Goal: Task Accomplishment & Management: Use online tool/utility

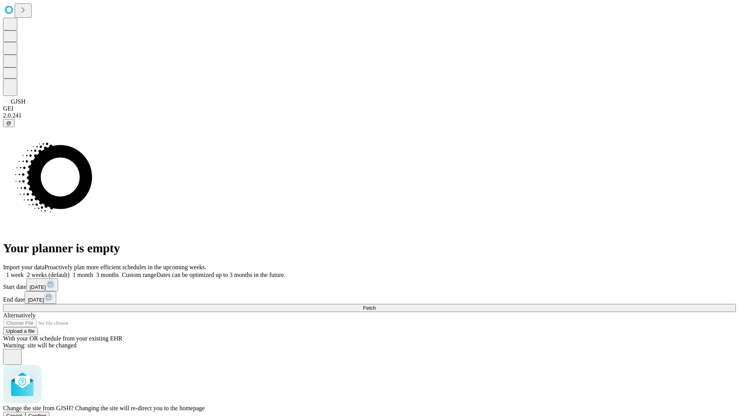
click at [47, 413] on span "Confirm" at bounding box center [37, 416] width 18 height 6
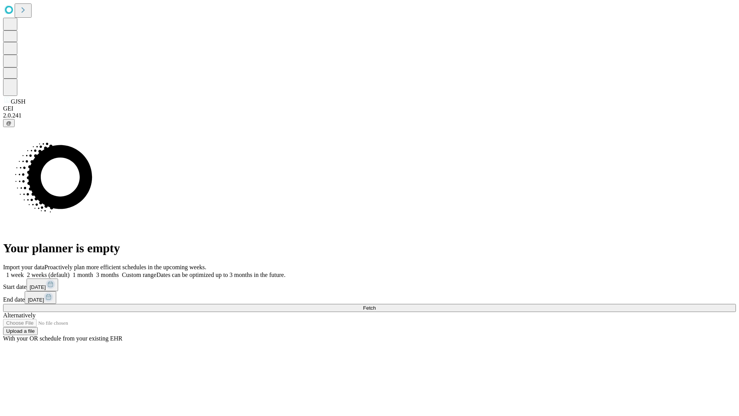
click at [24, 271] on label "1 week" at bounding box center [13, 274] width 21 height 7
click at [376, 305] on span "Fetch" at bounding box center [369, 308] width 13 height 6
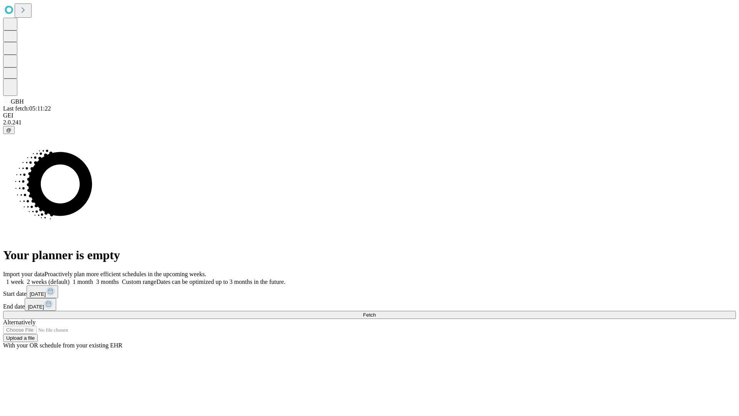
click at [24, 278] on label "1 week" at bounding box center [13, 281] width 21 height 7
click at [376, 312] on span "Fetch" at bounding box center [369, 315] width 13 height 6
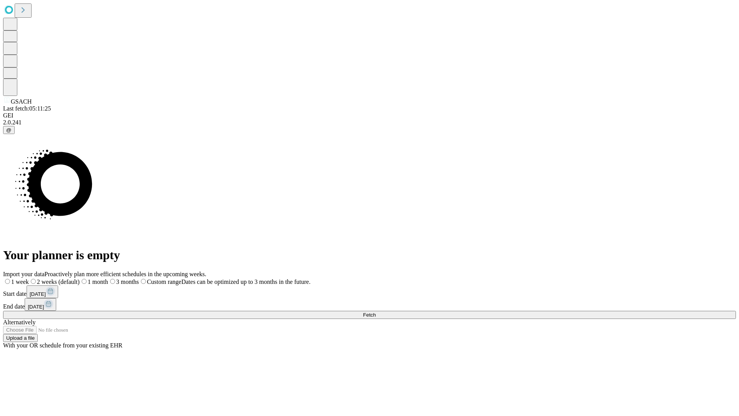
click at [29, 278] on label "1 week" at bounding box center [16, 281] width 26 height 7
click at [376, 312] on span "Fetch" at bounding box center [369, 315] width 13 height 6
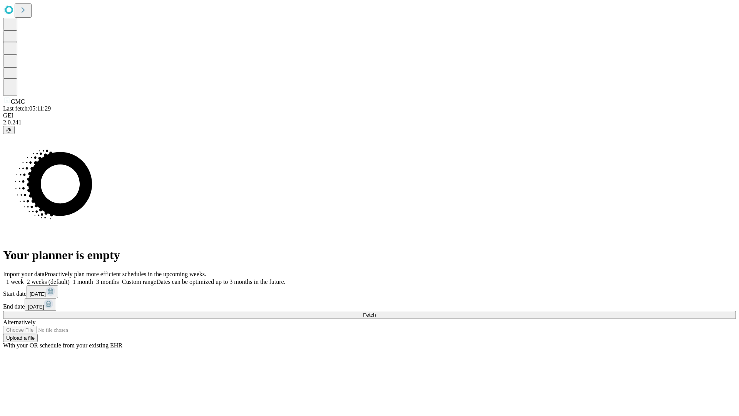
click at [24, 278] on label "1 week" at bounding box center [13, 281] width 21 height 7
click at [376, 312] on span "Fetch" at bounding box center [369, 315] width 13 height 6
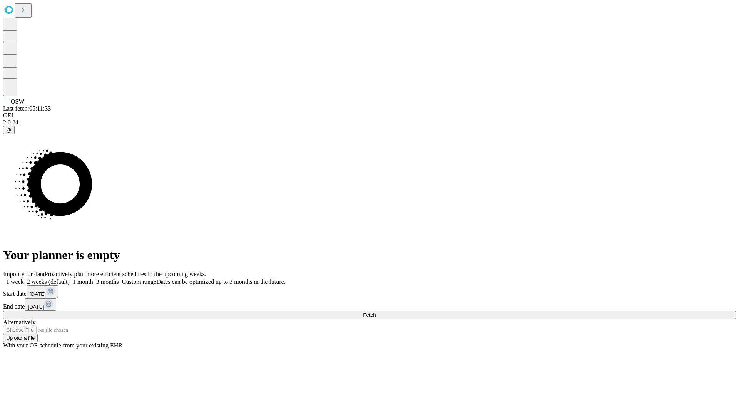
click at [24, 278] on label "1 week" at bounding box center [13, 281] width 21 height 7
click at [376, 312] on span "Fetch" at bounding box center [369, 315] width 13 height 6
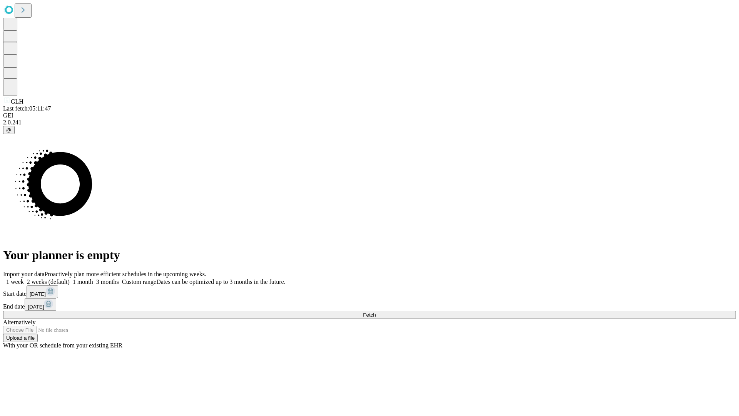
click at [24, 278] on label "1 week" at bounding box center [13, 281] width 21 height 7
click at [376, 312] on span "Fetch" at bounding box center [369, 315] width 13 height 6
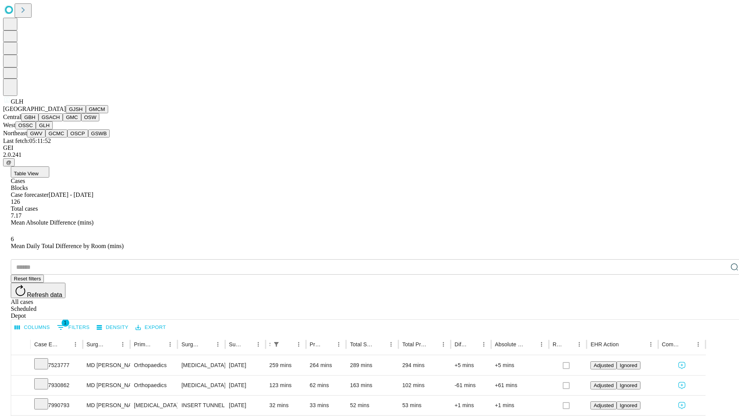
click at [45, 137] on button "GWV" at bounding box center [36, 133] width 18 height 8
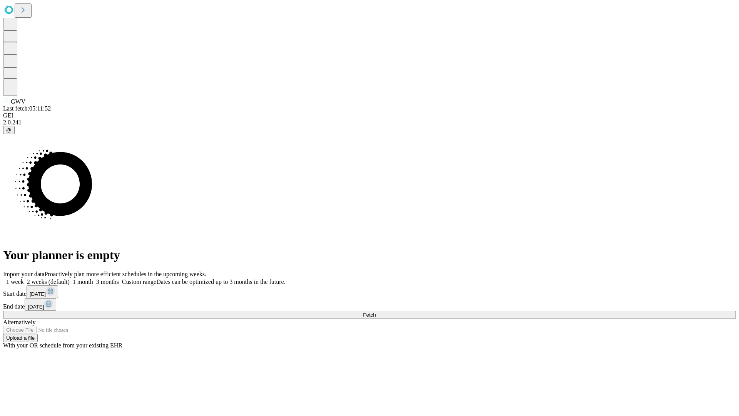
click at [24, 278] on label "1 week" at bounding box center [13, 281] width 21 height 7
click at [376, 312] on span "Fetch" at bounding box center [369, 315] width 13 height 6
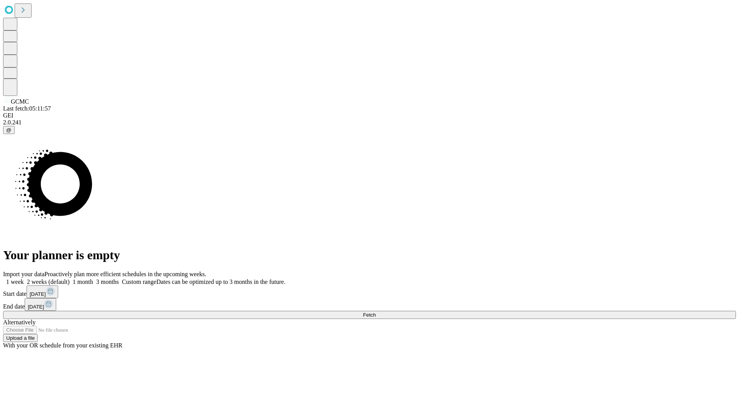
click at [376, 312] on span "Fetch" at bounding box center [369, 315] width 13 height 6
